Goal: Find contact information: Find contact information

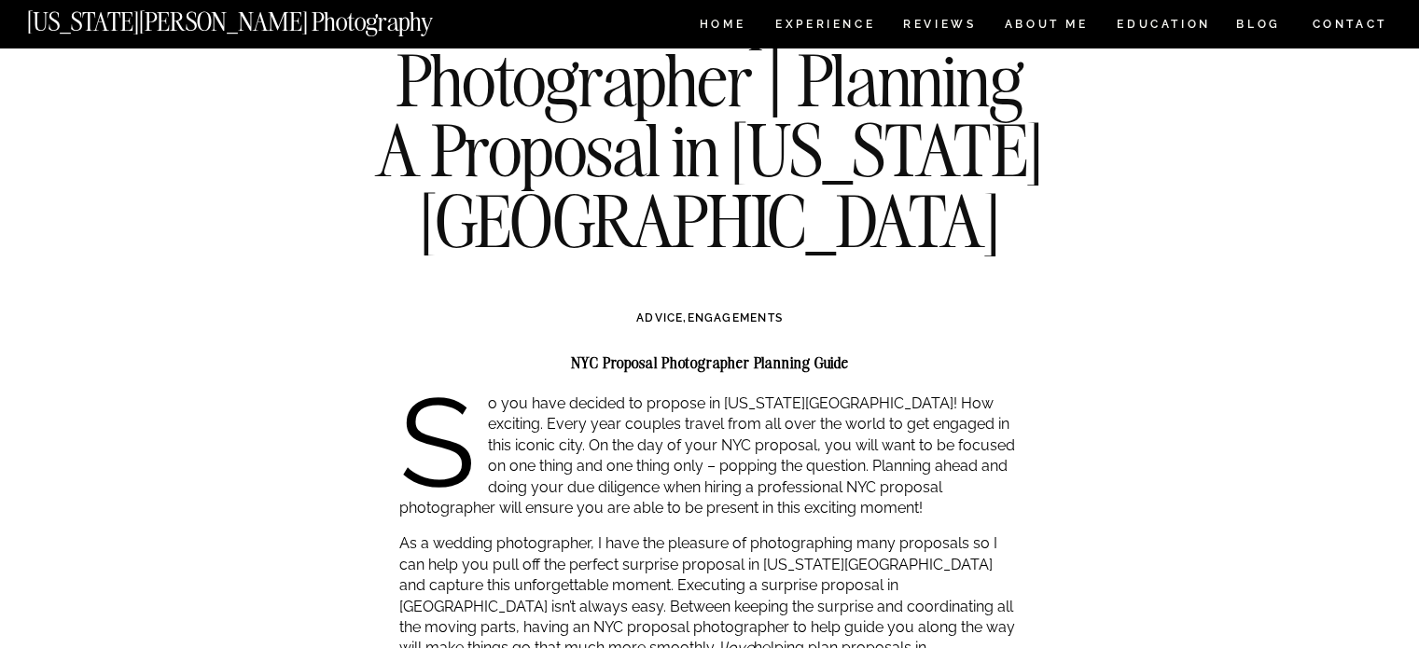
scroll to position [134, 0]
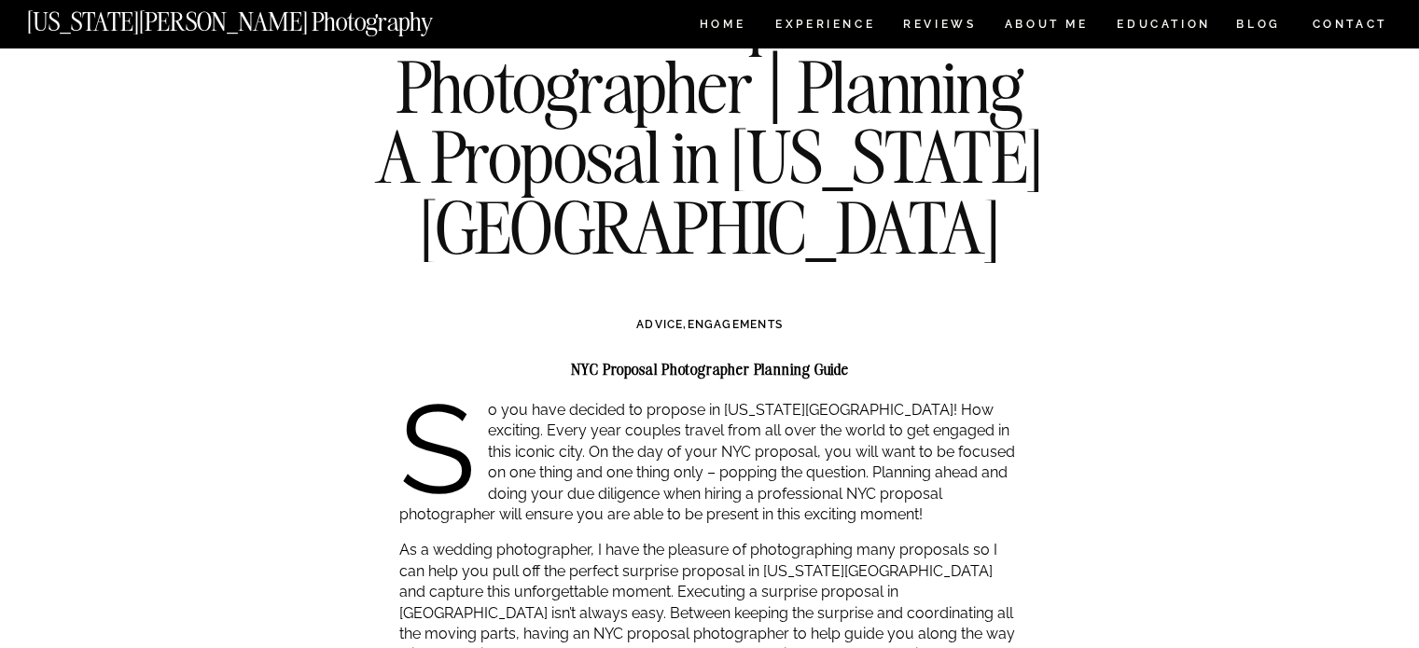
click at [838, 35] on h1 "NYC Proposal Photographer | Planning A Proposal in New York City" at bounding box center [709, 121] width 677 height 282
click at [820, 23] on nav "Experience" at bounding box center [824, 27] width 98 height 16
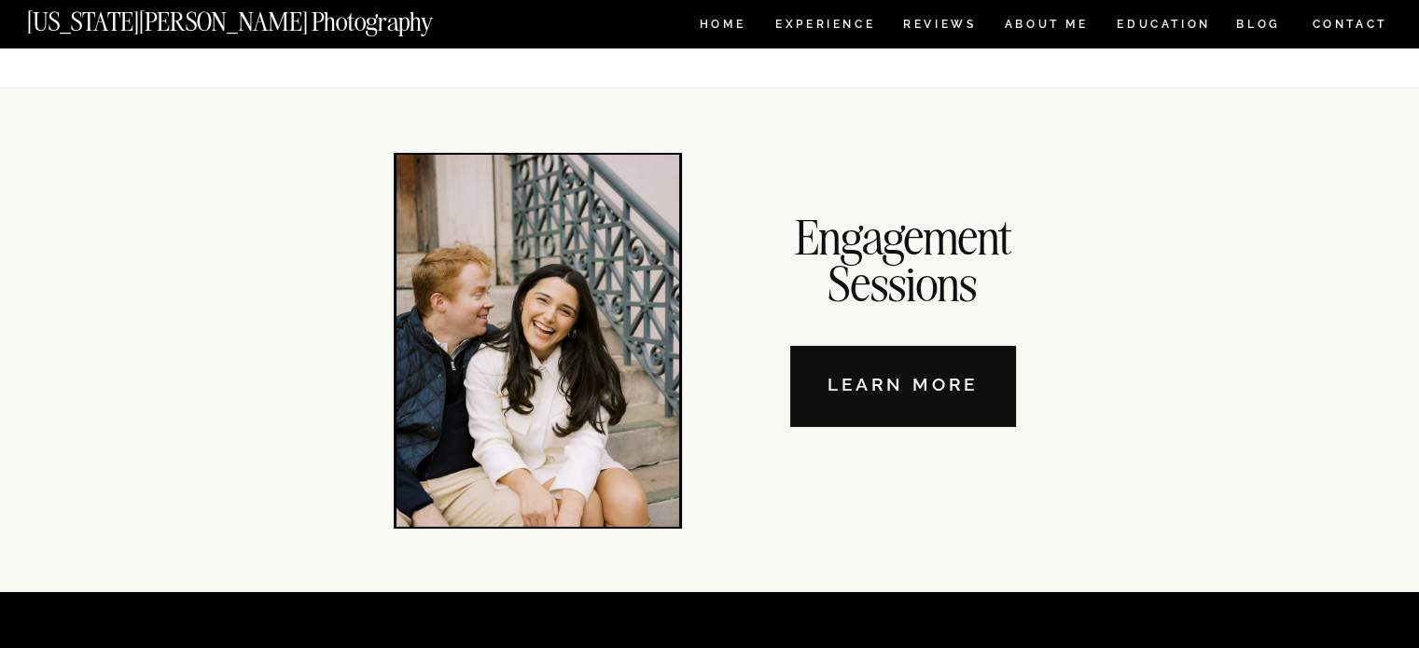
scroll to position [6338, 0]
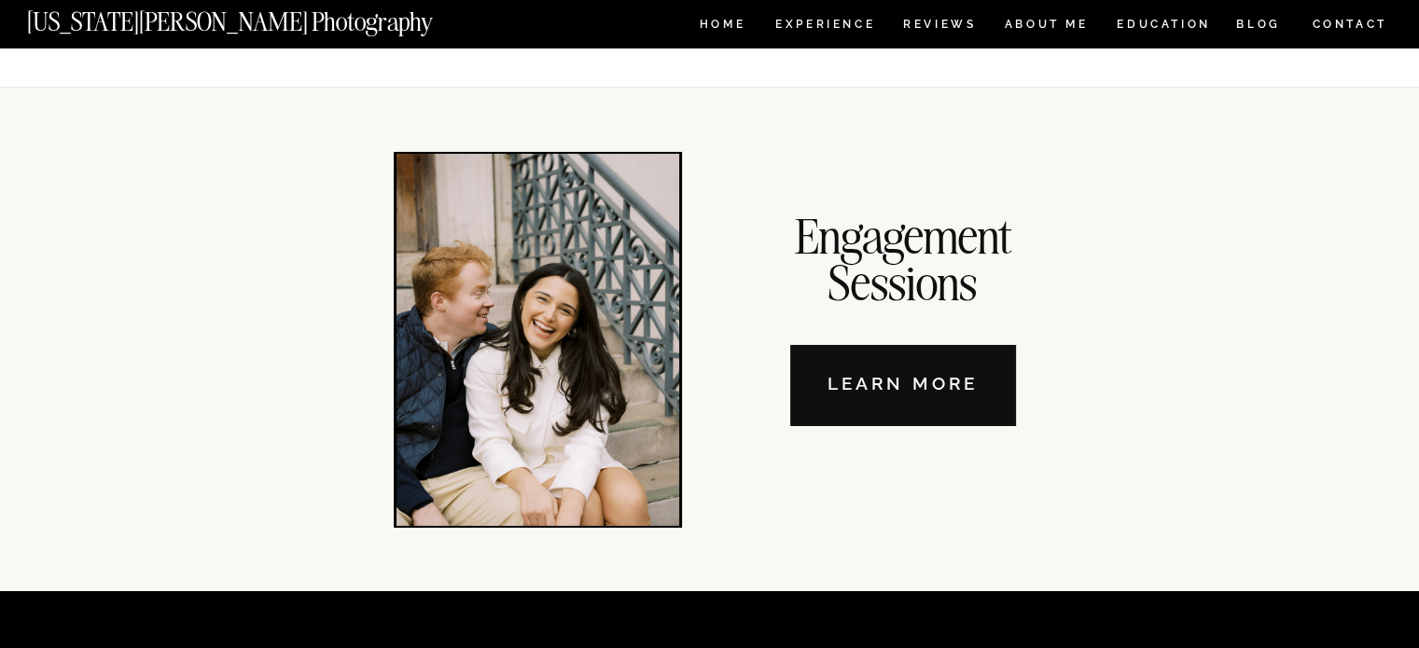
click at [901, 409] on nav "Learn More" at bounding box center [903, 385] width 226 height 81
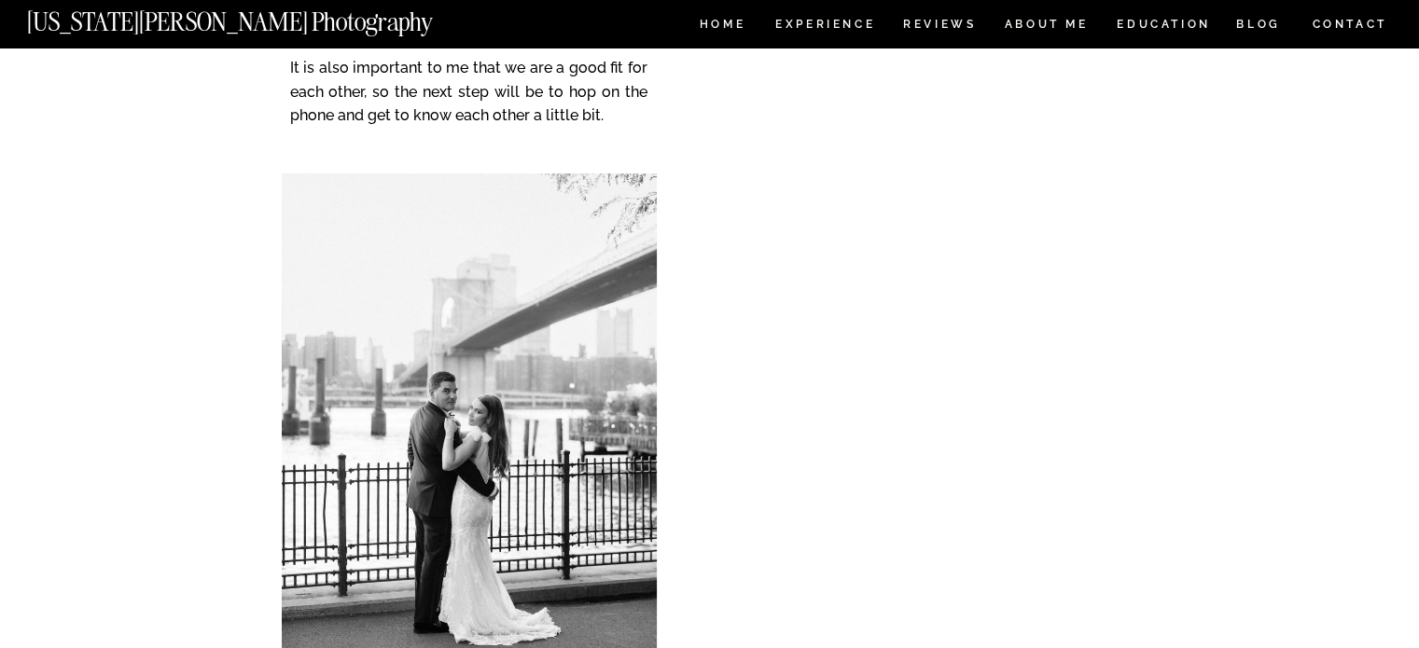
scroll to position [7787, 0]
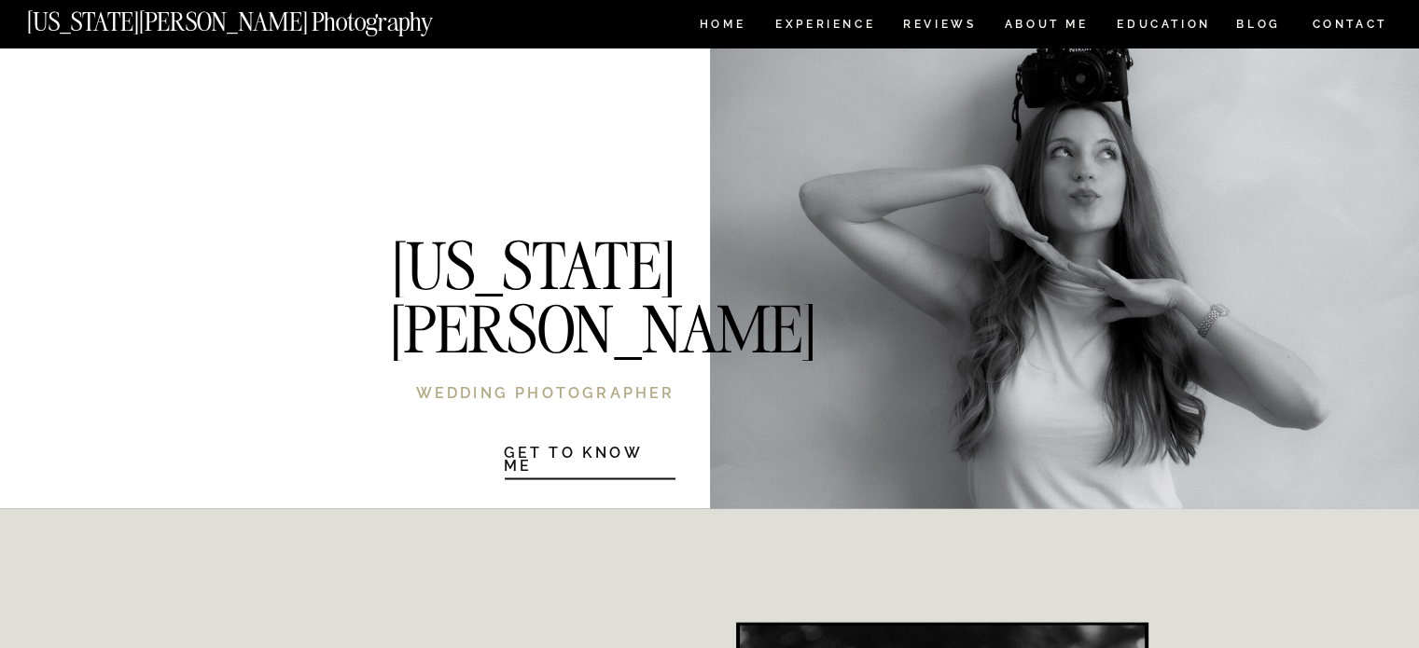
scroll to position [3673, 0]
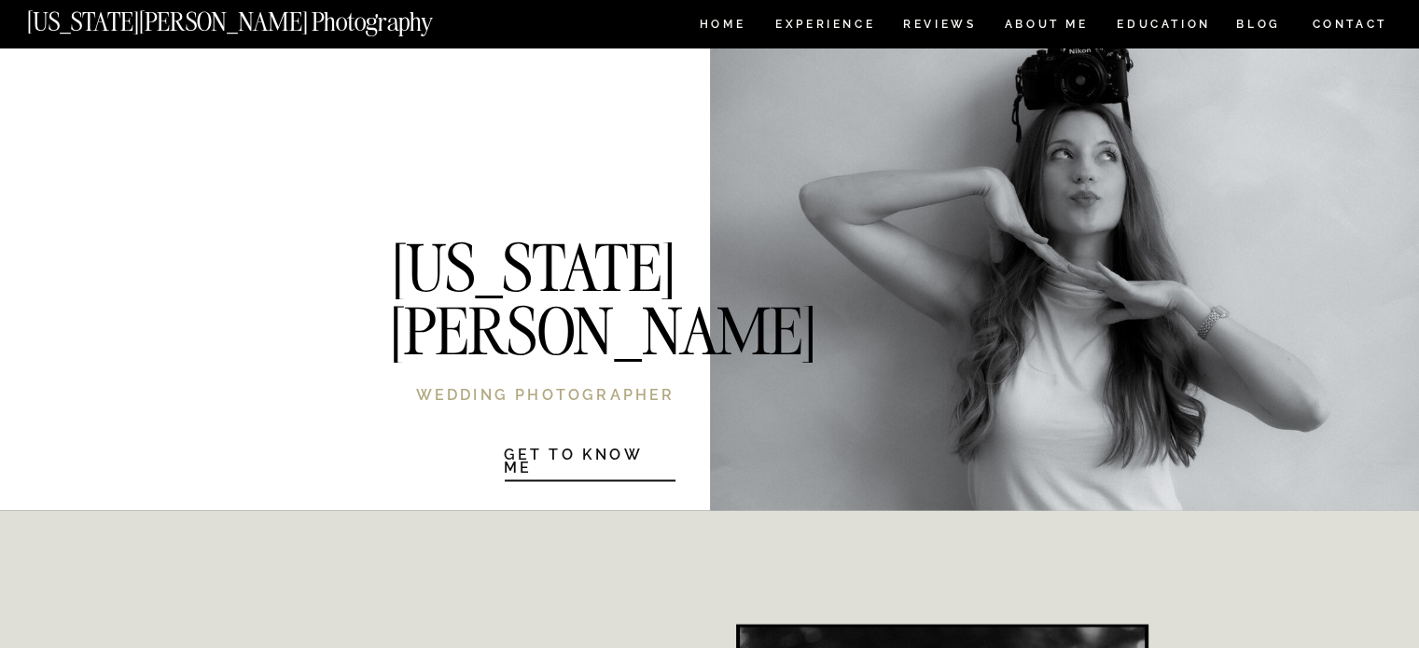
click at [550, 460] on h1 "Get to know Me" at bounding box center [590, 460] width 172 height 22
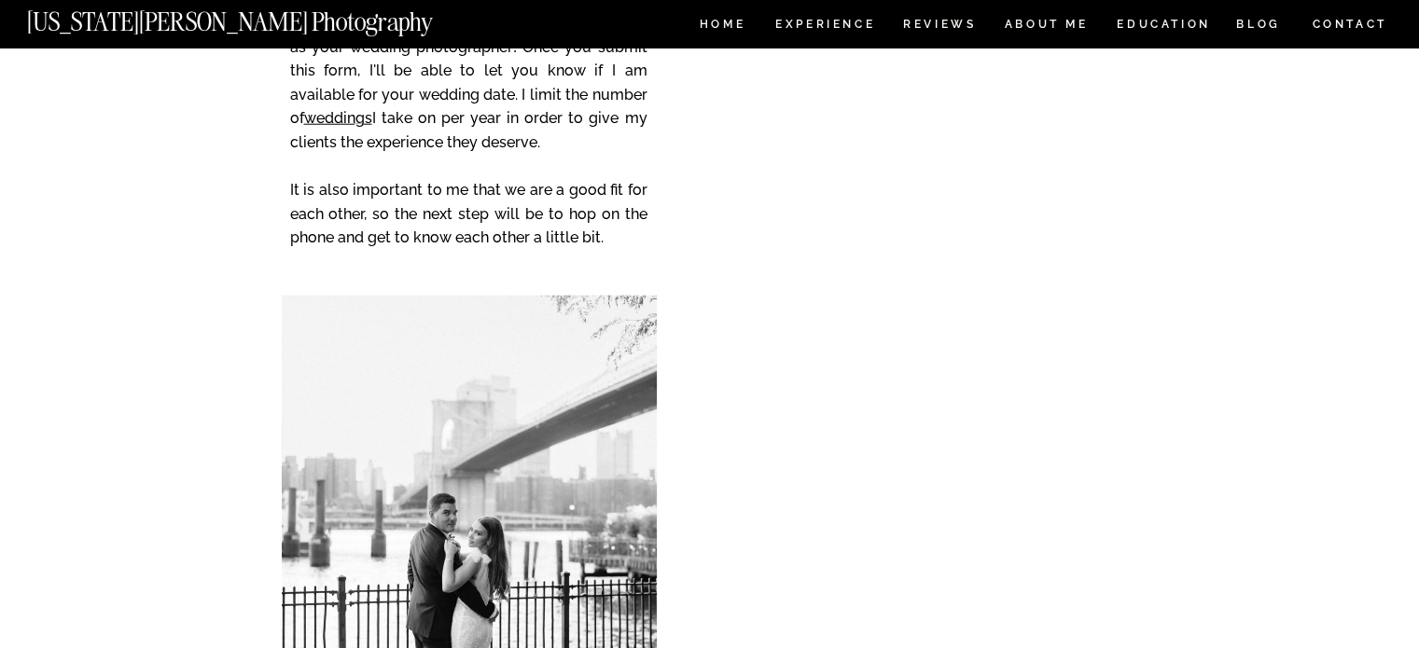
scroll to position [4857, 0]
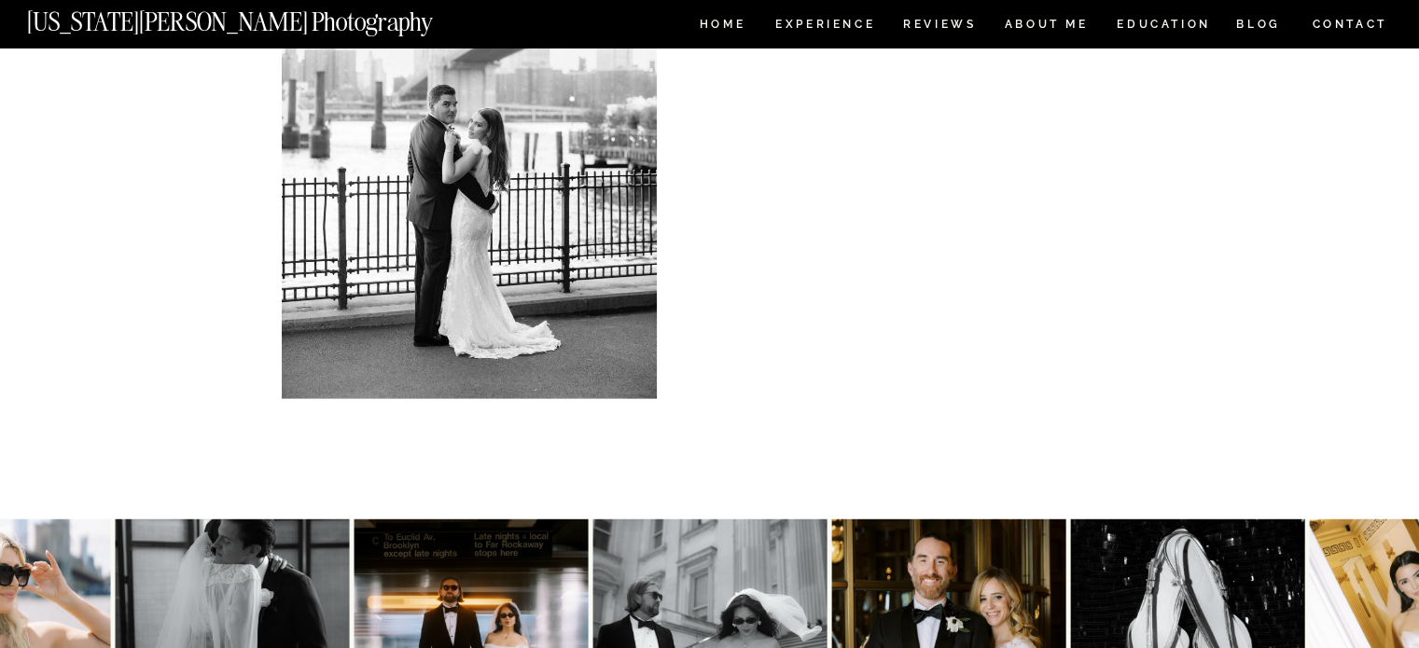
scroll to position [3731, 0]
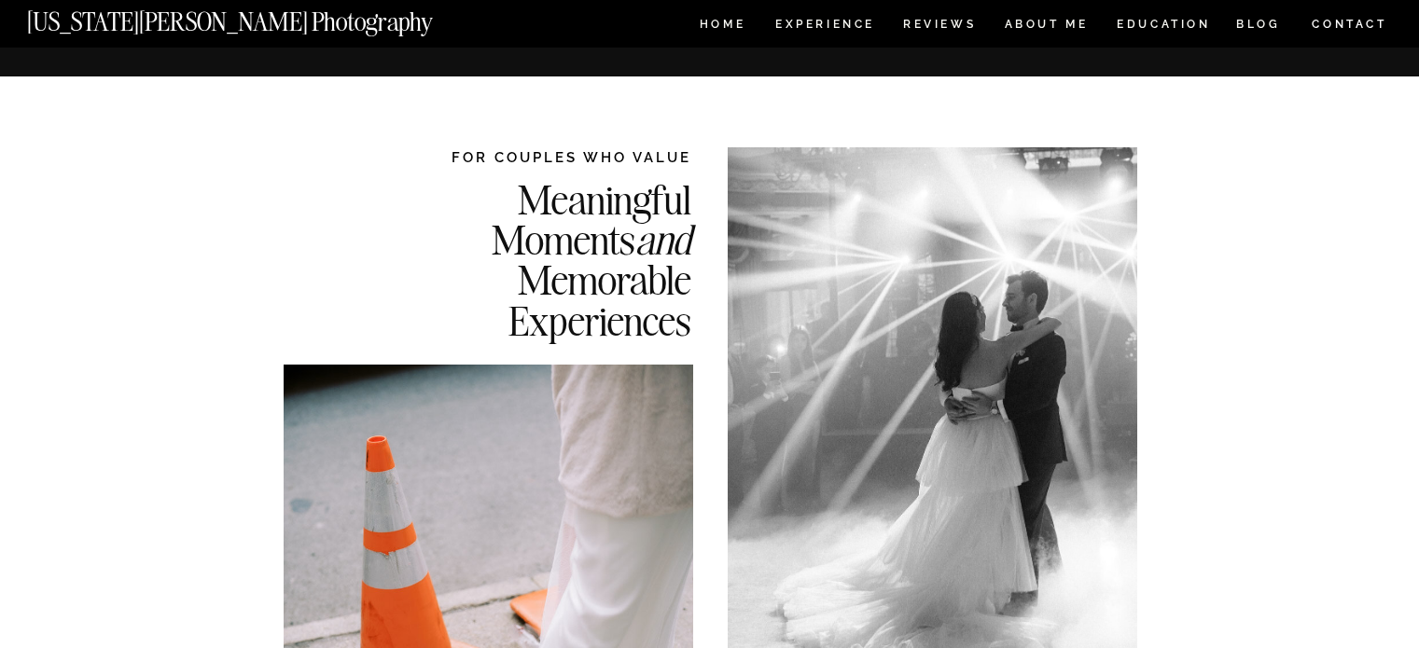
scroll to position [3673, 0]
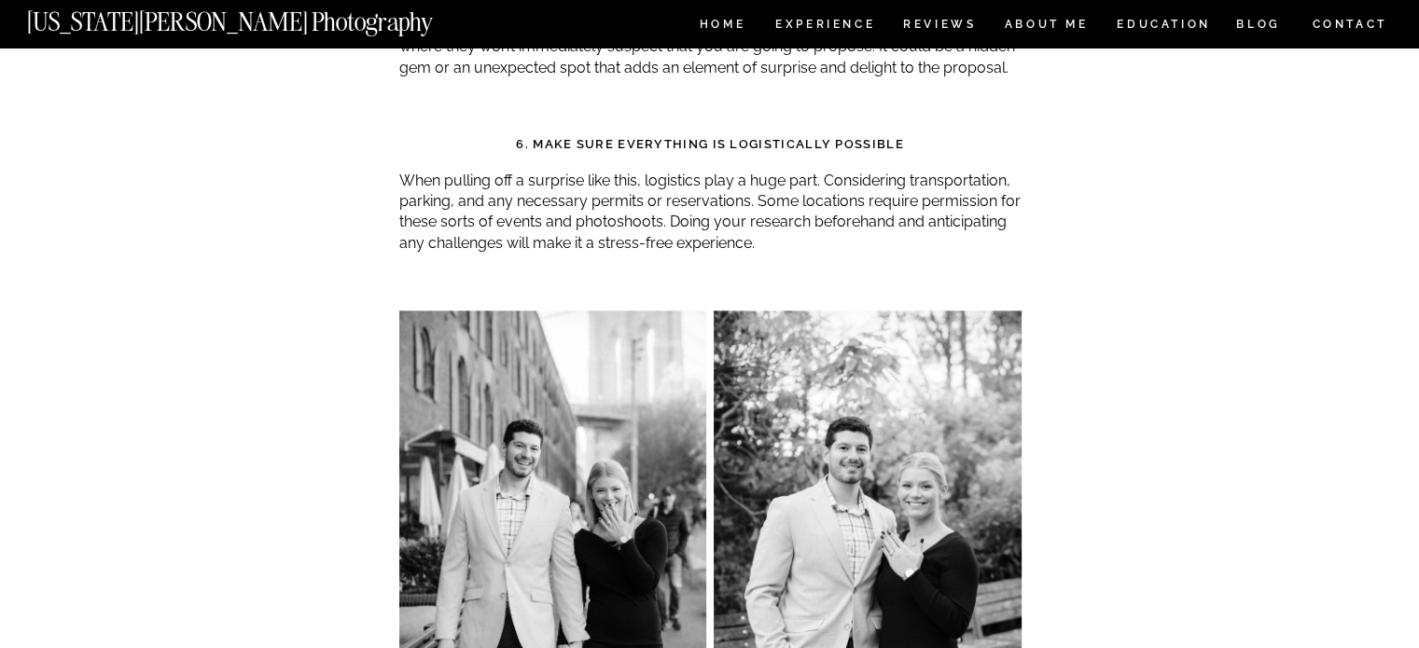
scroll to position [2272, 0]
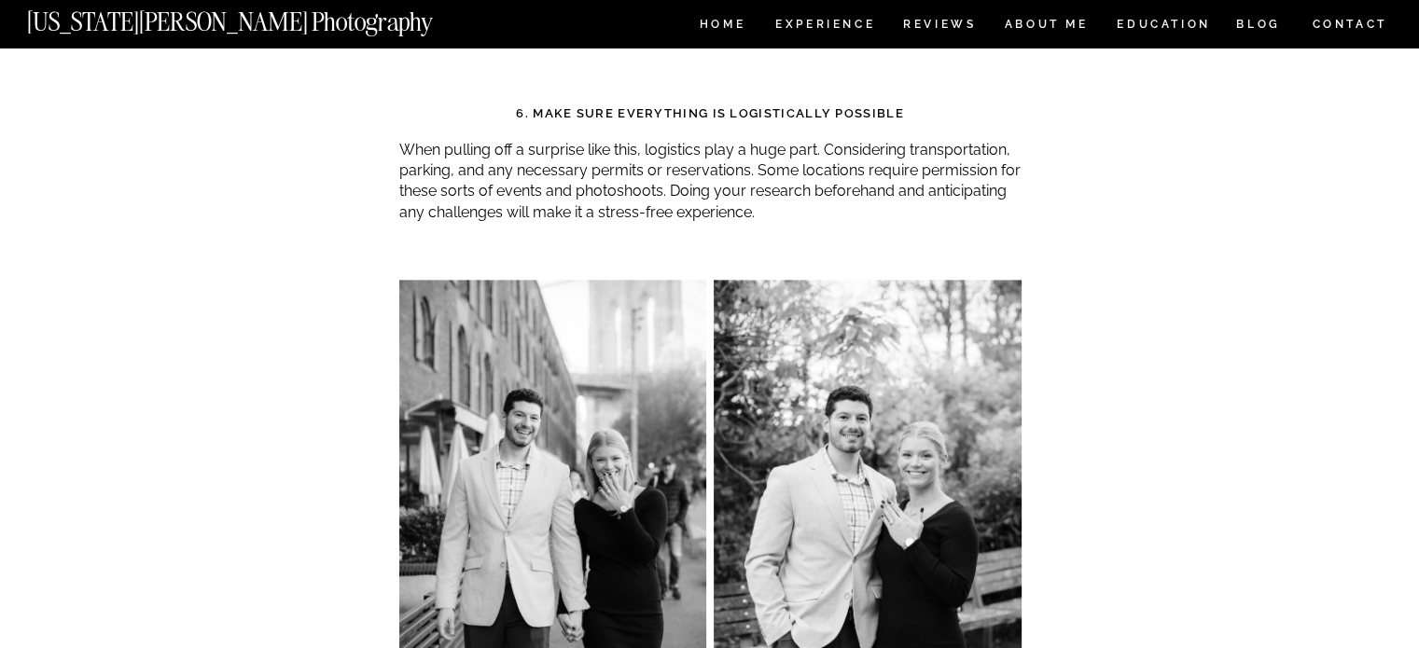
click at [1339, 23] on nav "CONTACT" at bounding box center [1349, 24] width 77 height 21
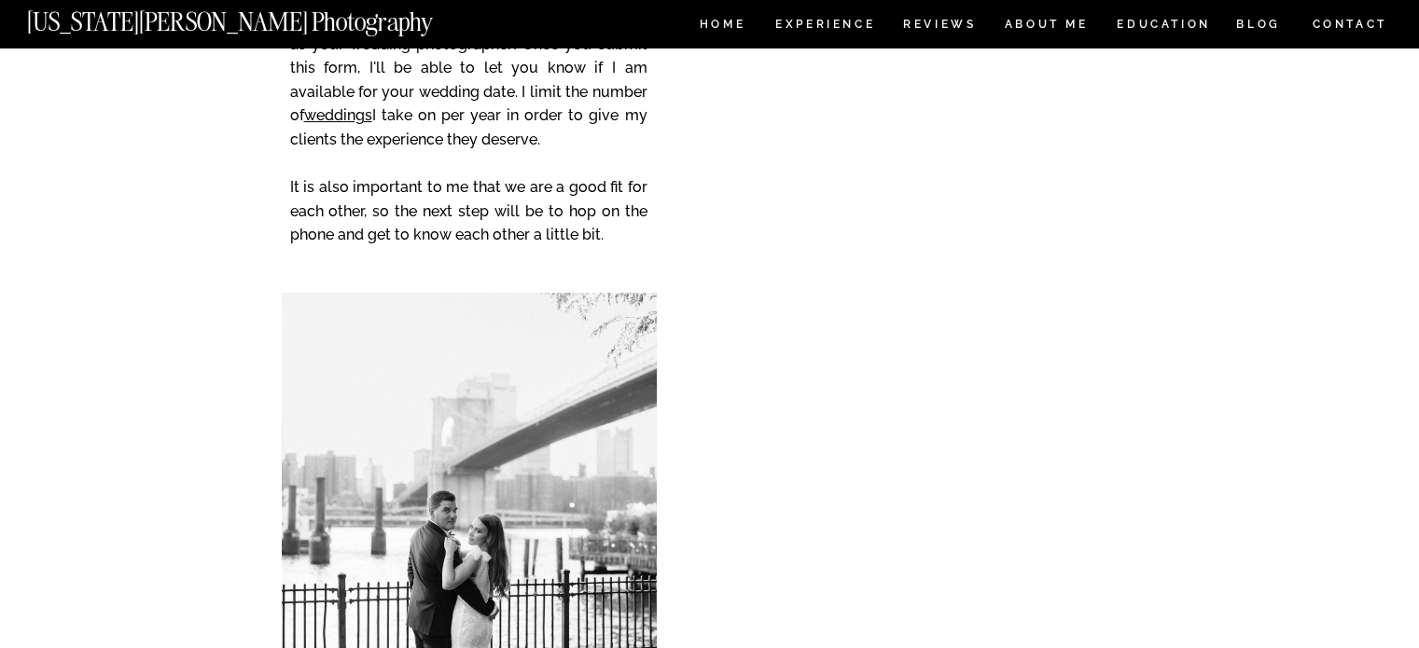
scroll to position [302, 0]
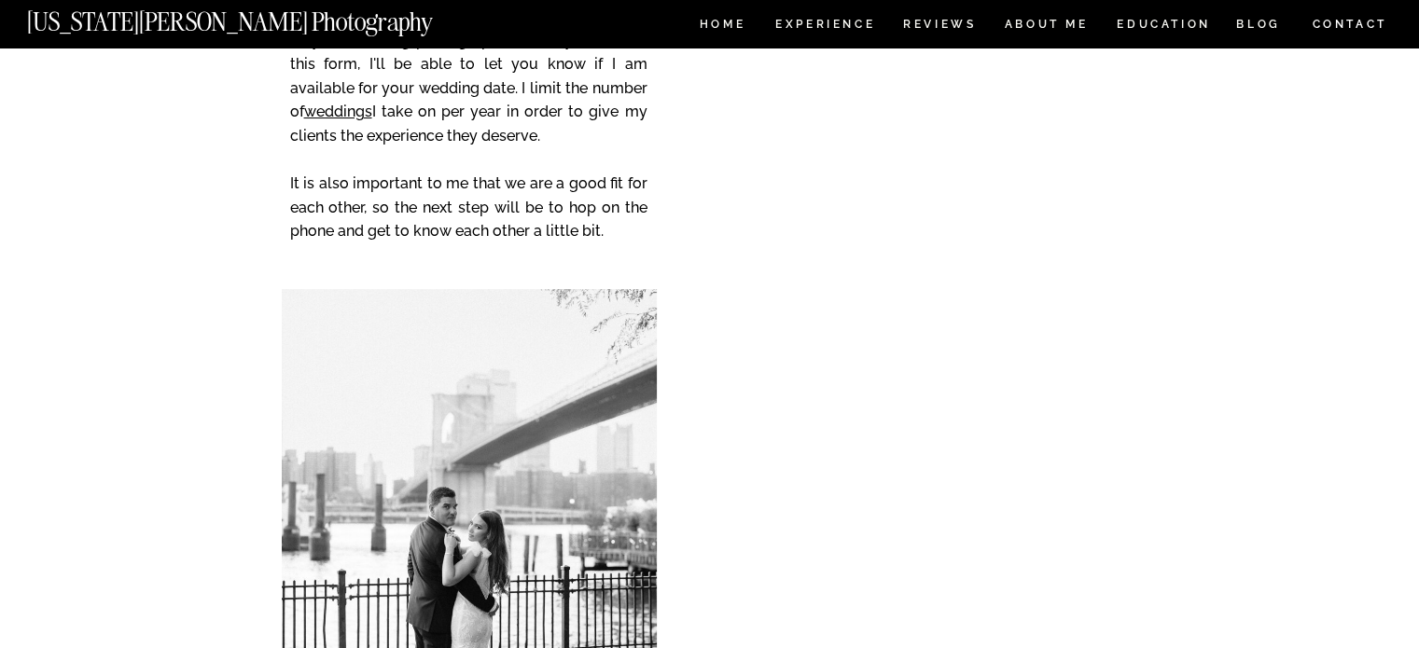
click at [702, 476] on div "CONTACT BLOG REVIEWS ABOUT ME Experience EDUCATION HOME Georgia Sheridan Photog…" at bounding box center [709, 591] width 1419 height 1786
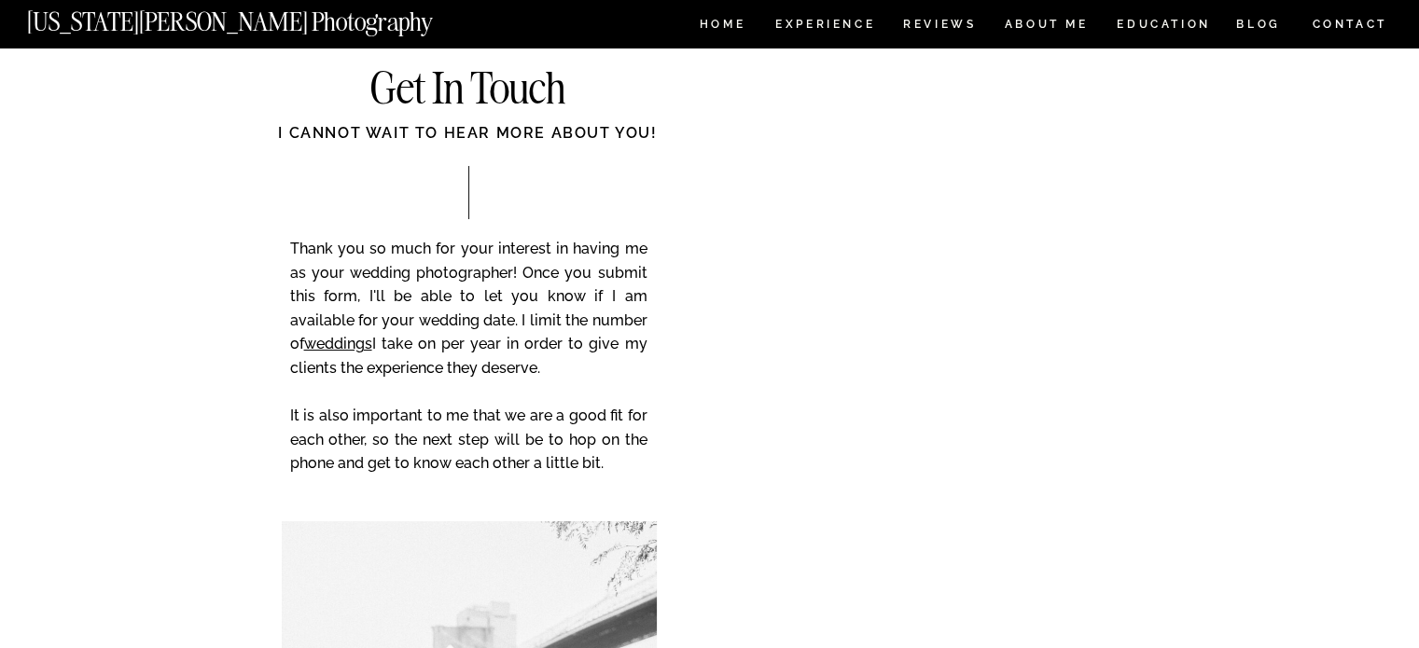
scroll to position [52, 0]
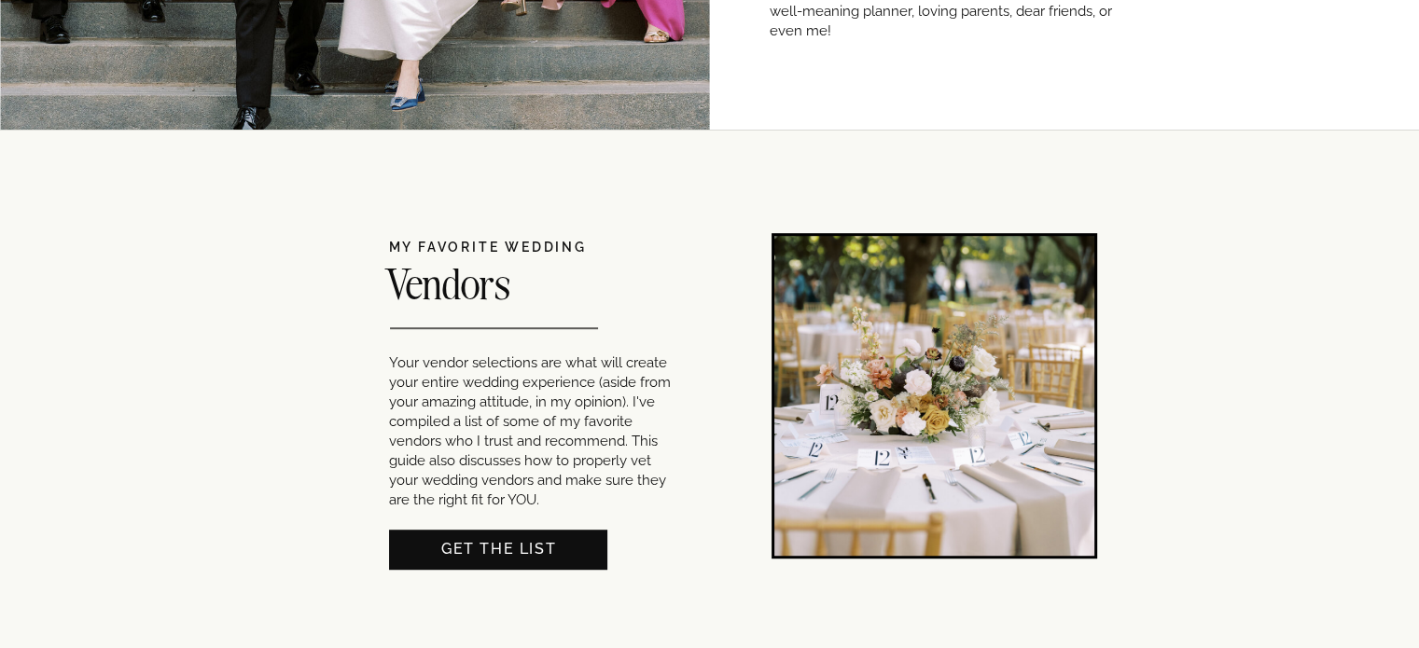
scroll to position [1204, 0]
